Goal: Information Seeking & Learning: Learn about a topic

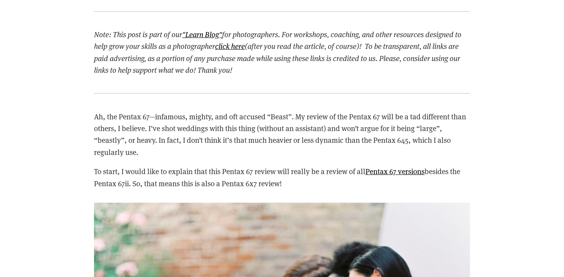
scroll to position [870, 0]
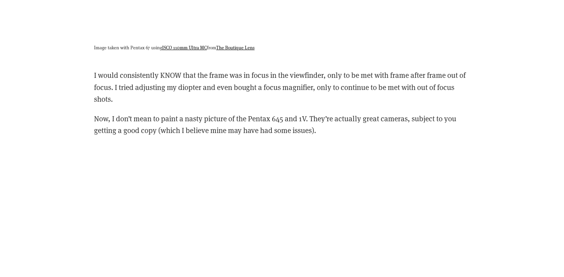
scroll to position [2504, 0]
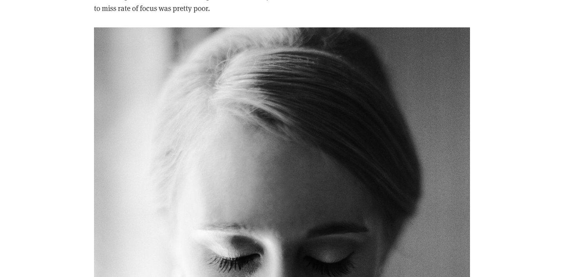
scroll to position [1961, 0]
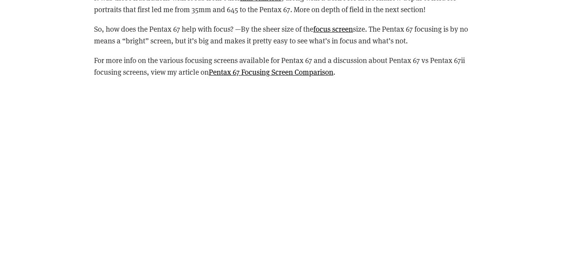
scroll to position [3210, 0]
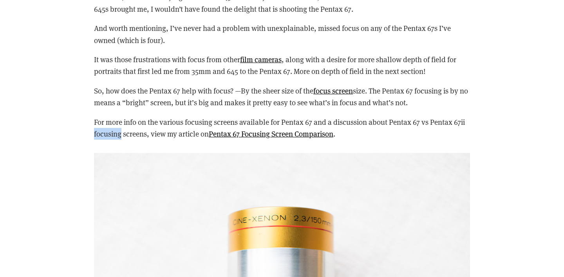
scroll to position [3145, 0]
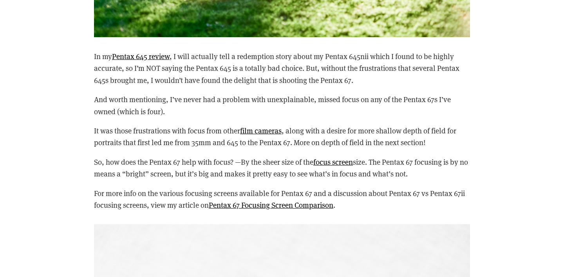
scroll to position [3075, 0]
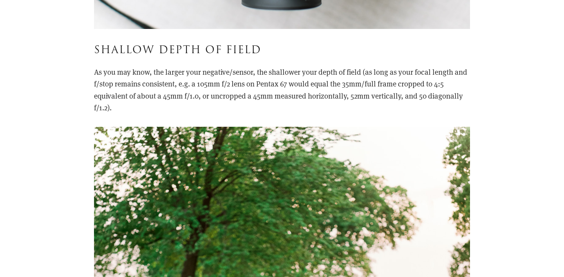
scroll to position [3754, 0]
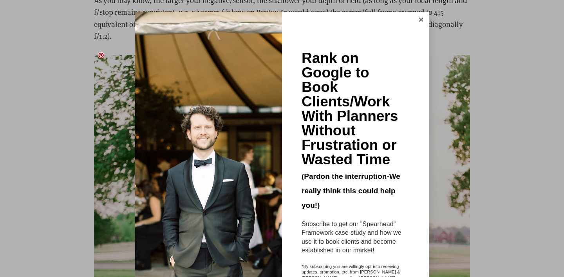
scroll to position [0, 0]
click at [421, 19] on icon at bounding box center [421, 20] width 4 height 4
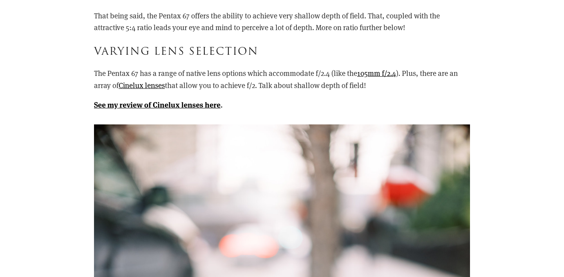
scroll to position [4315, 0]
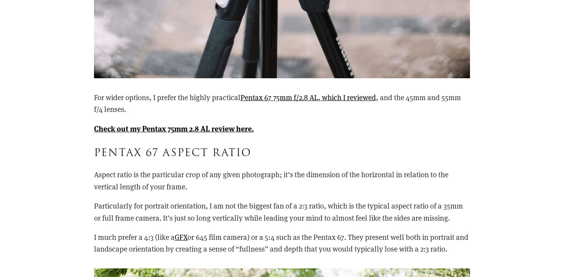
scroll to position [4866, 0]
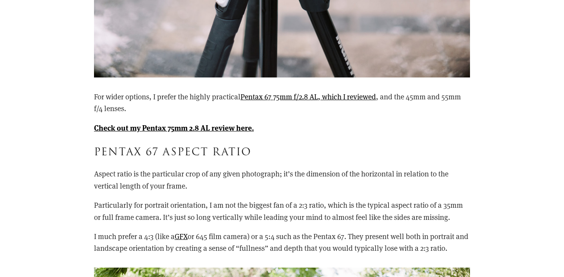
click at [357, 123] on p "Check out my Pentax 75mm 2.8 AL review here. ﻿" at bounding box center [282, 128] width 376 height 12
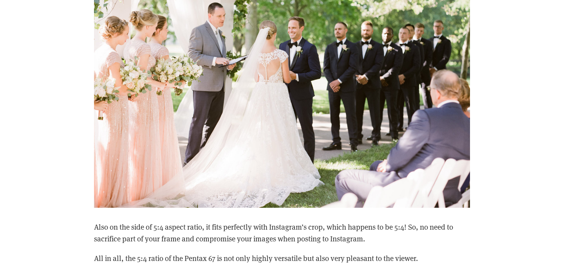
scroll to position [5227, 0]
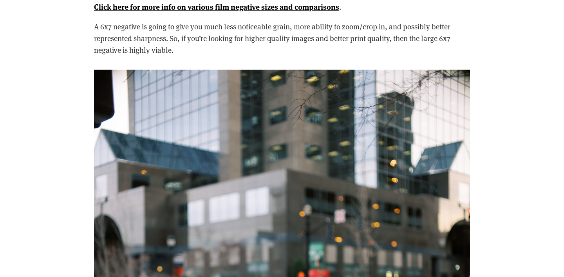
scroll to position [5575, 0]
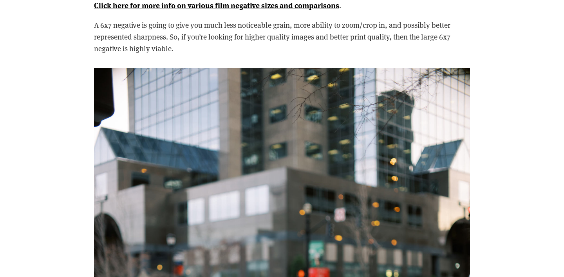
click at [50, 44] on div "Note: This post is part of our "Learn Blog" for photographers. For workshops, c…" at bounding box center [282, 254] width 466 height 11019
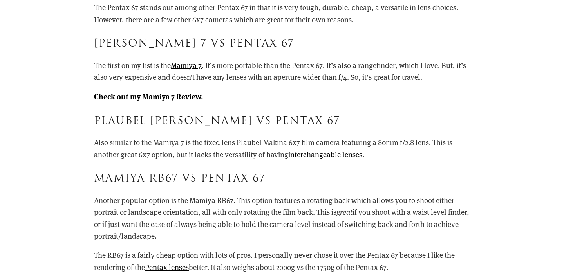
scroll to position [6782, 0]
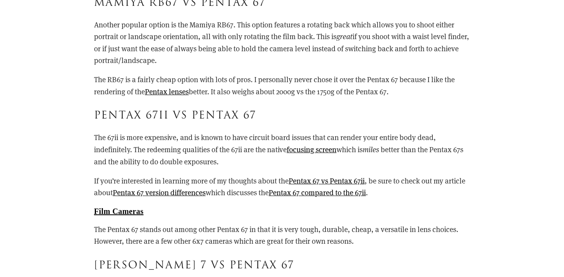
scroll to position [6955, 0]
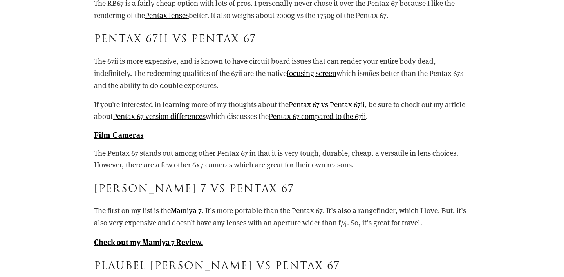
scroll to position [7033, 0]
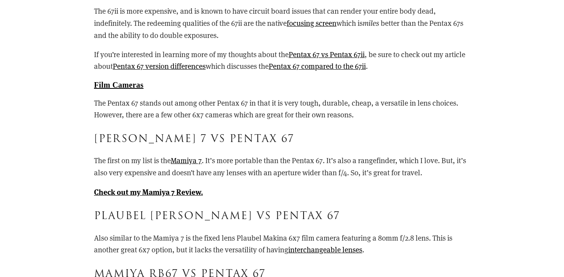
scroll to position [7081, 0]
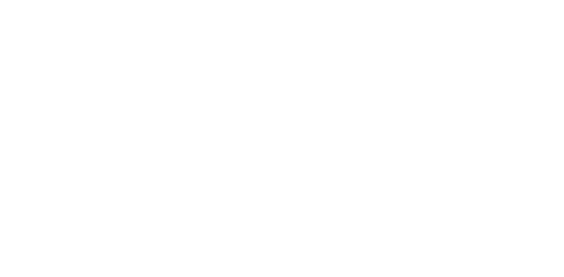
scroll to position [10422, 0]
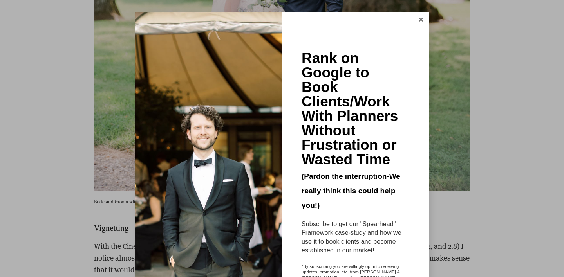
scroll to position [3611, 0]
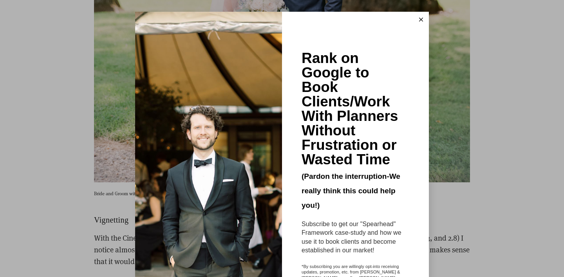
click at [416, 23] on button at bounding box center [421, 20] width 16 height 16
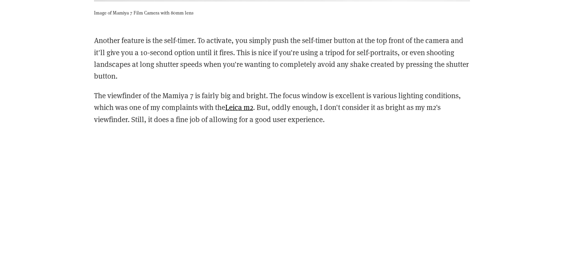
scroll to position [2509, 0]
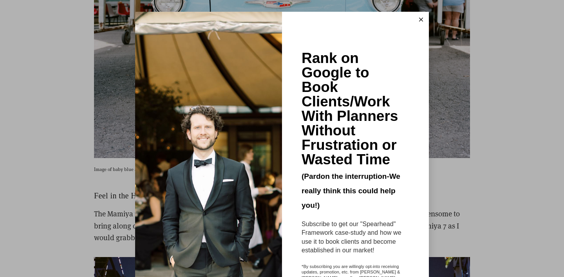
scroll to position [2789, 0]
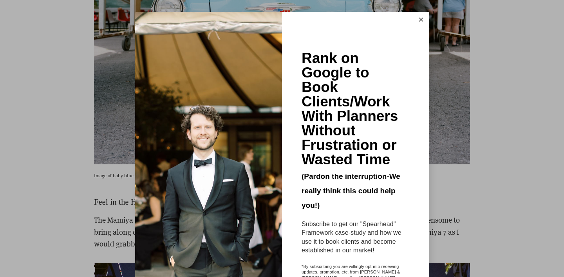
click at [424, 16] on button at bounding box center [421, 20] width 16 height 16
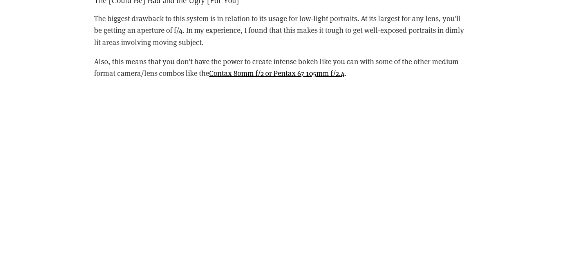
scroll to position [3977, 0]
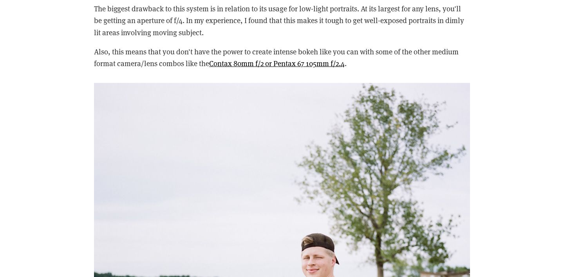
click at [79, 81] on div "Image of Mamiya 7 with 80mm Lens Note: This post is part of our "Learn Blog" fo…" at bounding box center [282, 149] width 466 height 7343
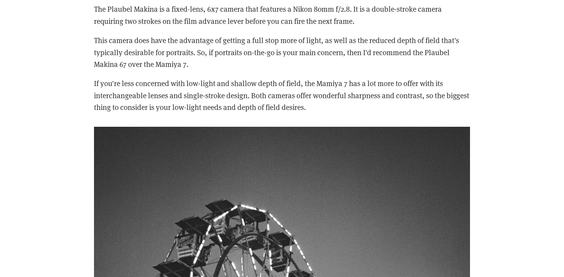
scroll to position [5034, 0]
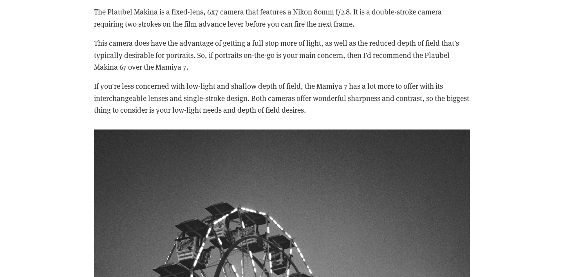
scroll to position [5025, 0]
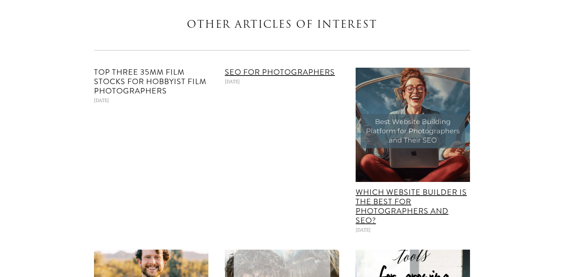
scroll to position [6706, 0]
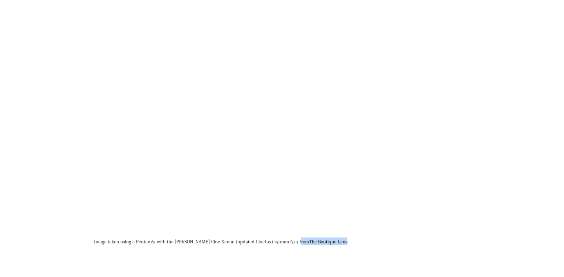
scroll to position [694, 0]
